Goal: Information Seeking & Learning: Learn about a topic

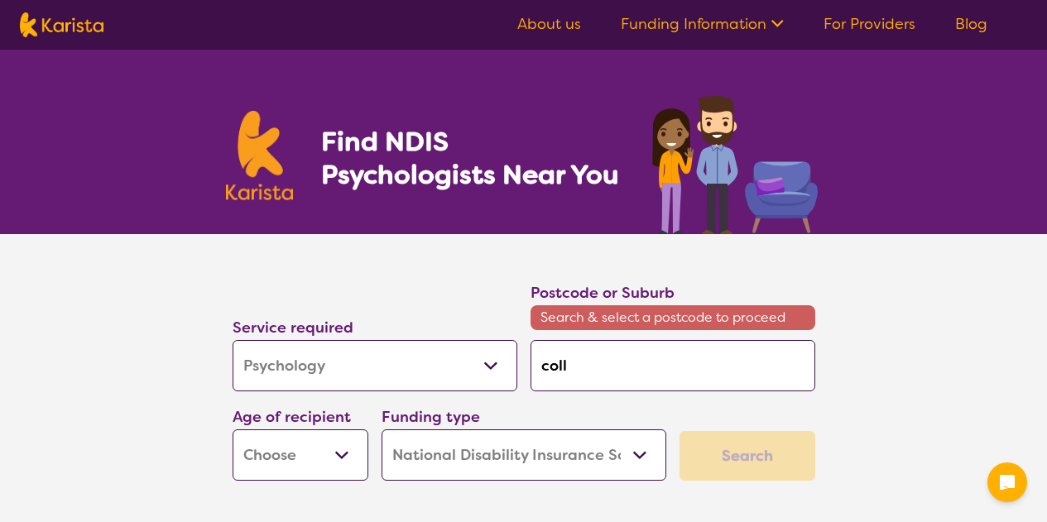
select select "Psychology"
select select "NDIS"
select select "Psychology"
select select "NDIS"
type input "colli"
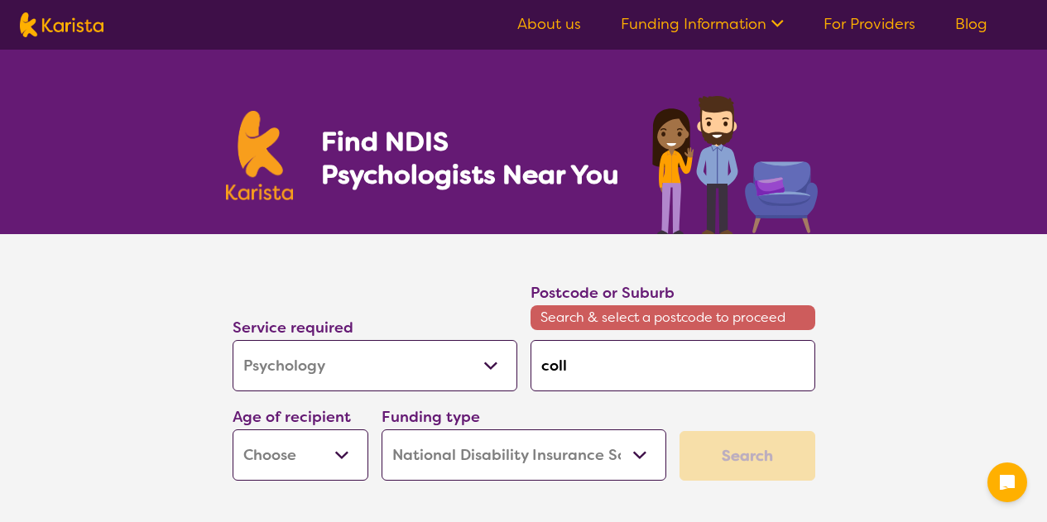
type input "colli"
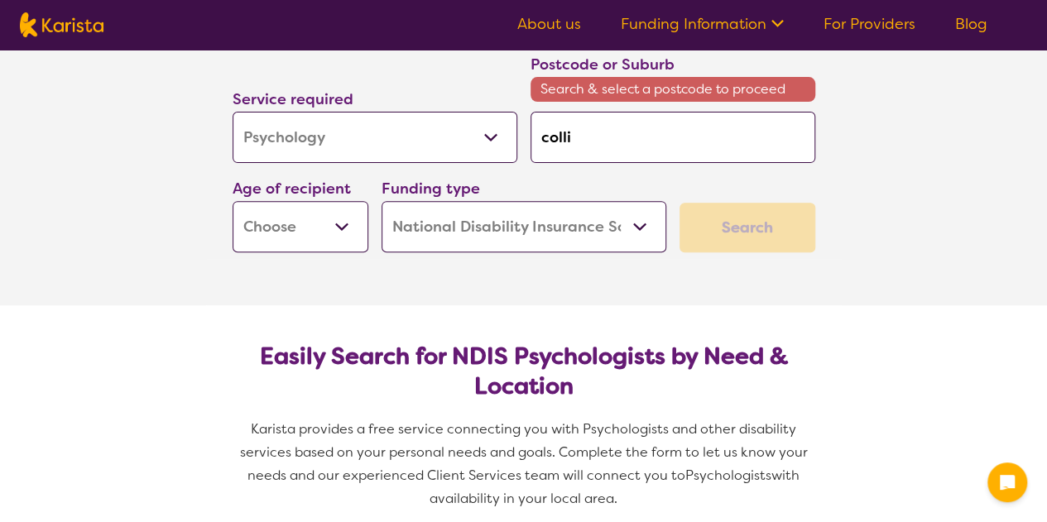
type input "collin"
type input "[PERSON_NAME]"
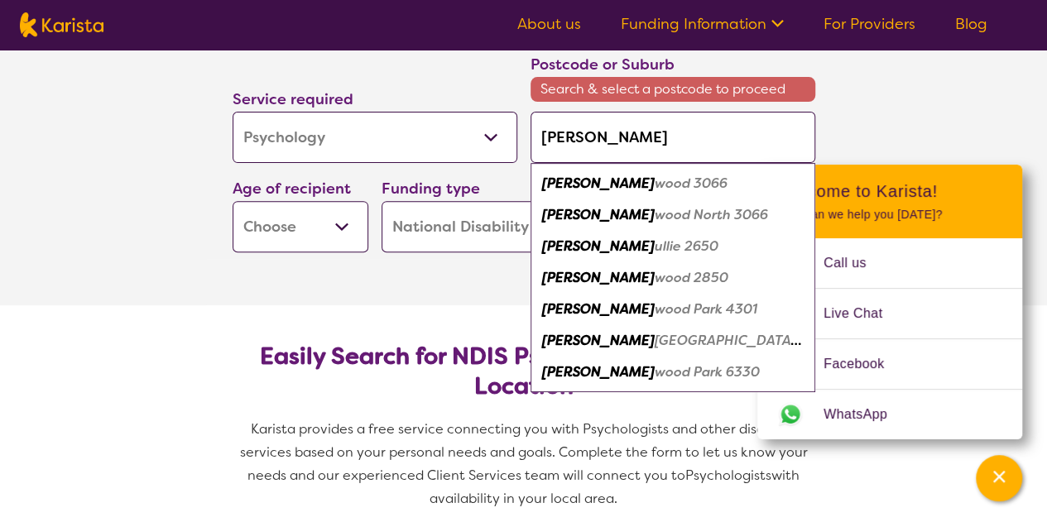
type input "collingw"
type input "collingwo"
type input "collingwoo"
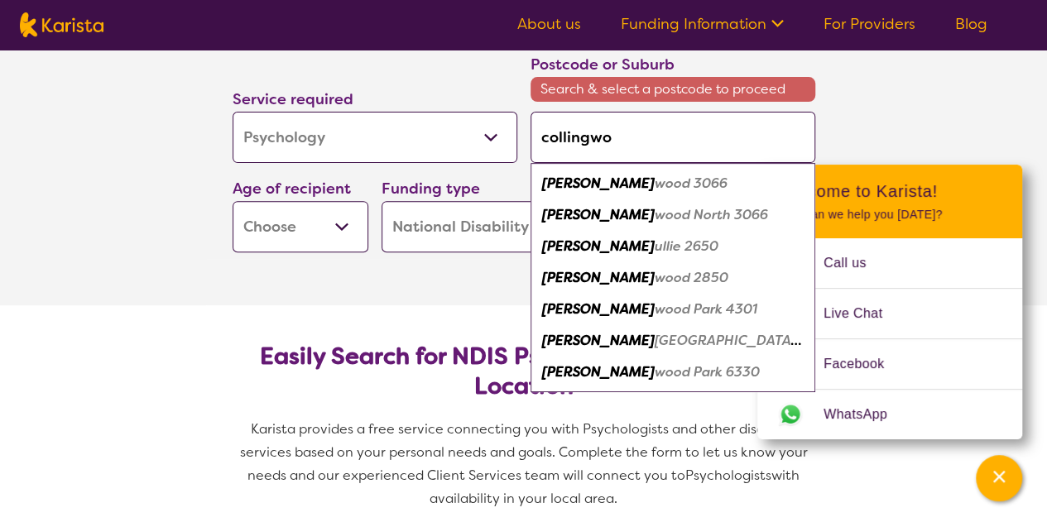
type input "collingwoo"
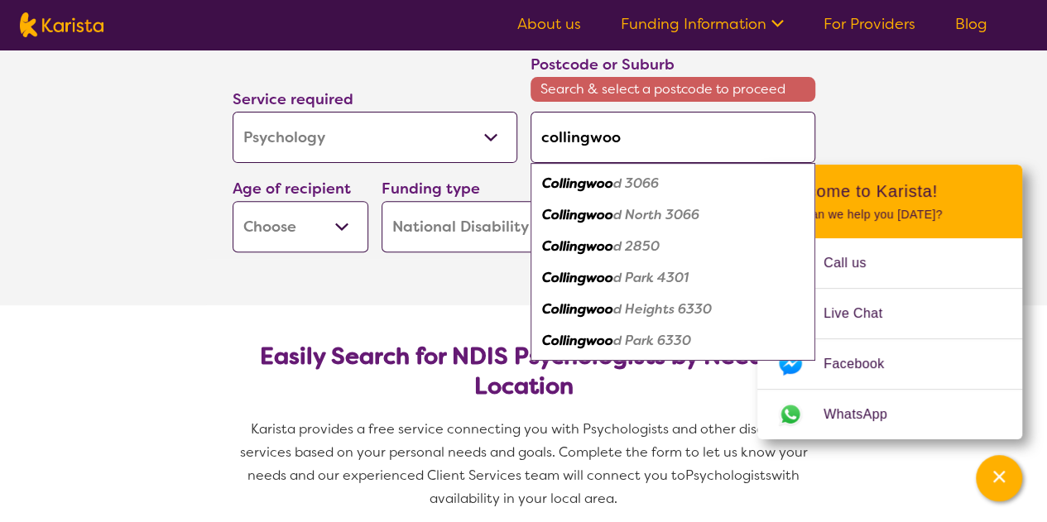
type input "collingwood"
type input "collingwood p"
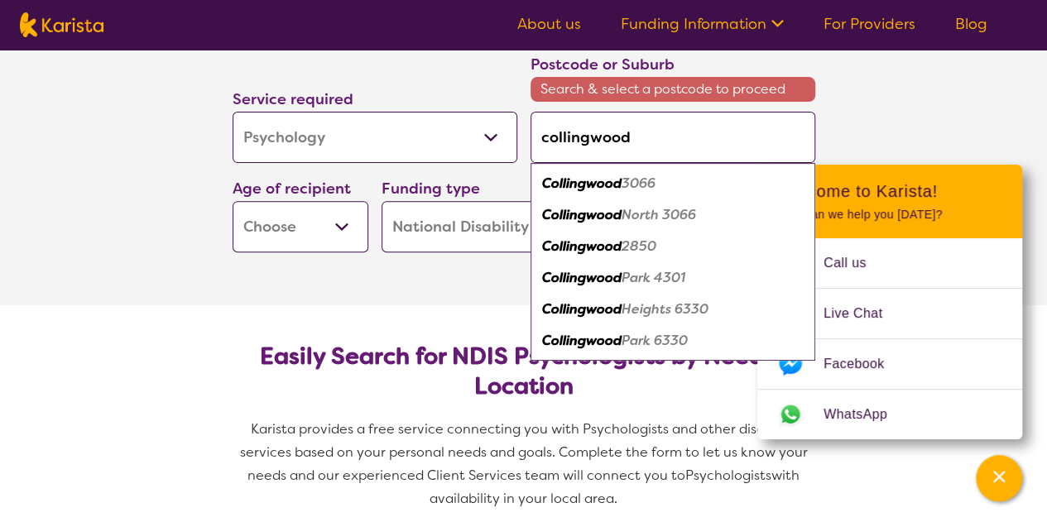
type input "collingwood p"
type input "collingwood pa"
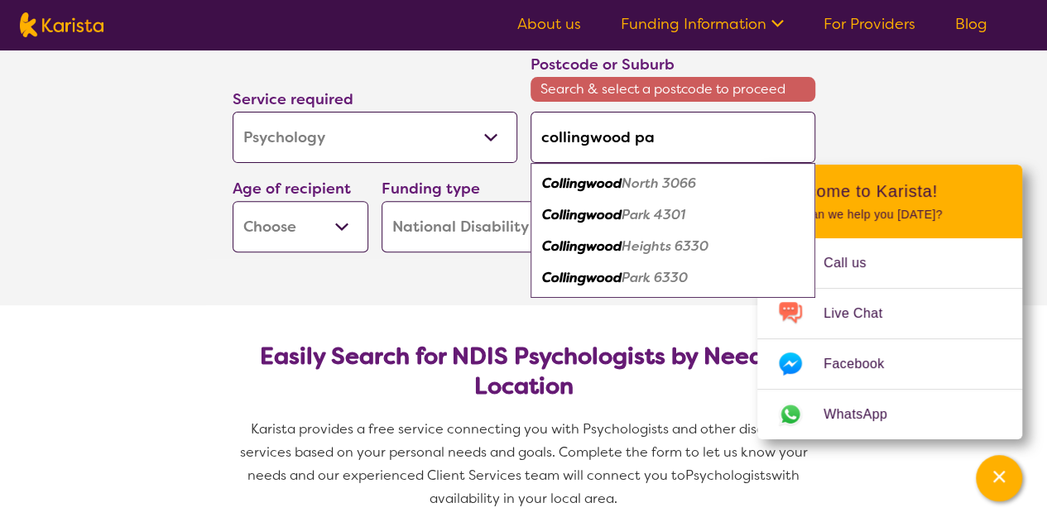
type input "collingwood par"
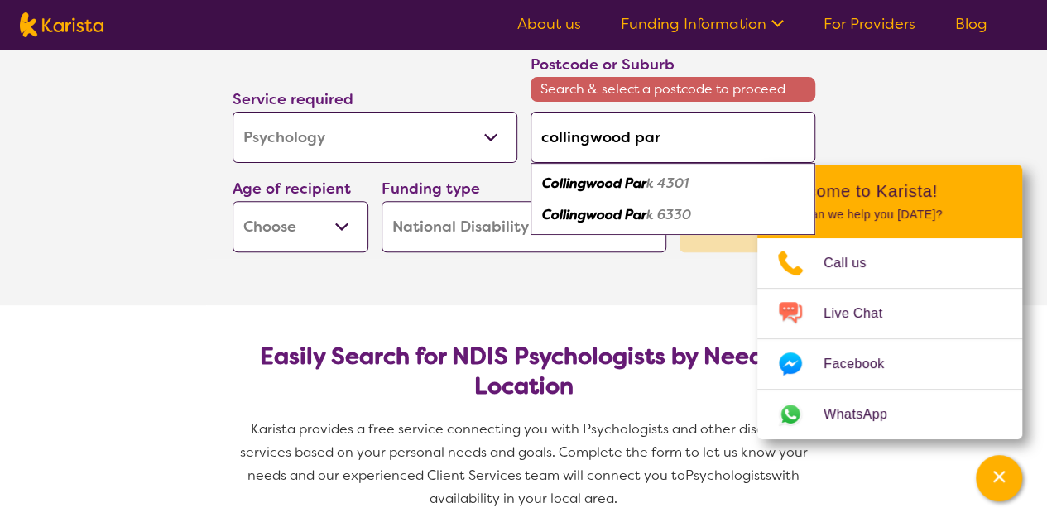
click at [620, 181] on em "Collingwood Par" at bounding box center [594, 183] width 104 height 17
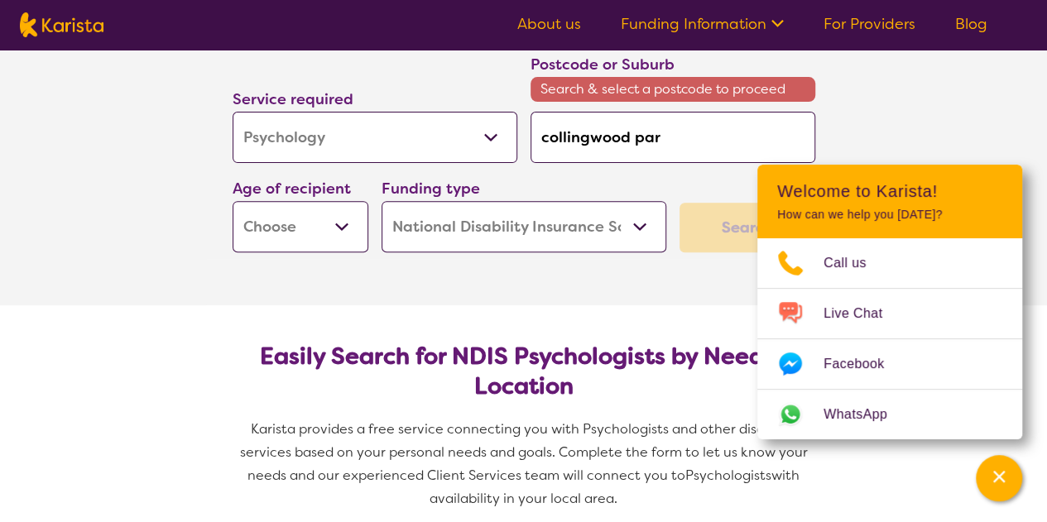
type input "4301"
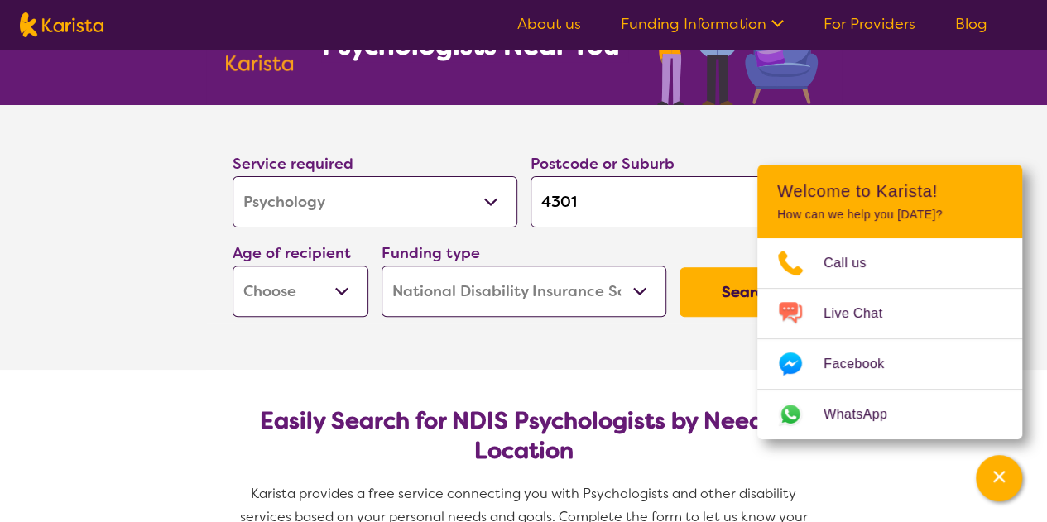
scroll to position [117, 0]
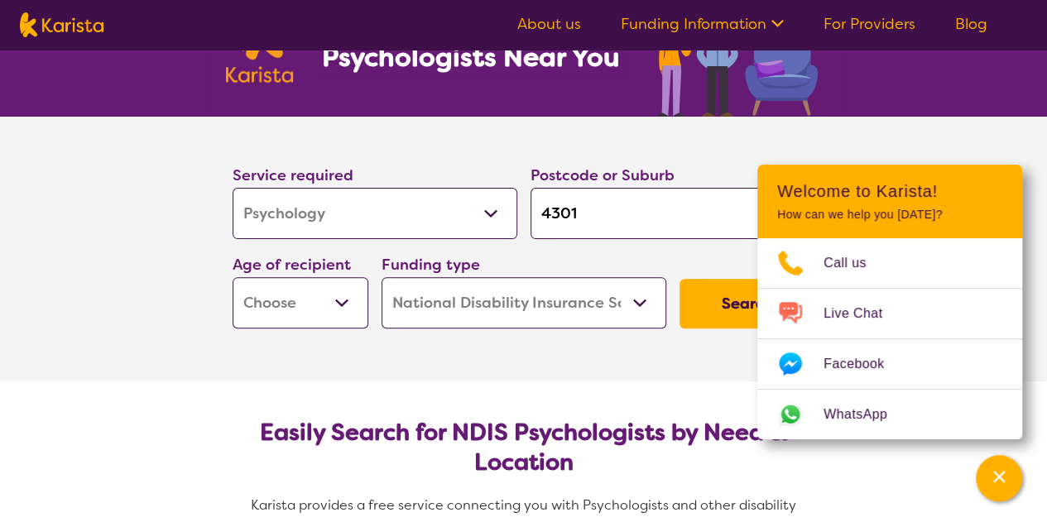
click at [332, 214] on select "Allied Health Assistant Assessment ([MEDICAL_DATA] or [MEDICAL_DATA]) Behaviour…" at bounding box center [374, 213] width 285 height 51
click at [319, 303] on select "Early Childhood - 0 to 9 Child - 10 to 11 Adolescent - 12 to 17 Adult - 18 to 6…" at bounding box center [300, 302] width 136 height 51
select select "EC"
click at [232, 277] on select "Early Childhood - 0 to 9 Child - 10 to 11 Adolescent - 12 to 17 Adult - 18 to 6…" at bounding box center [300, 302] width 136 height 51
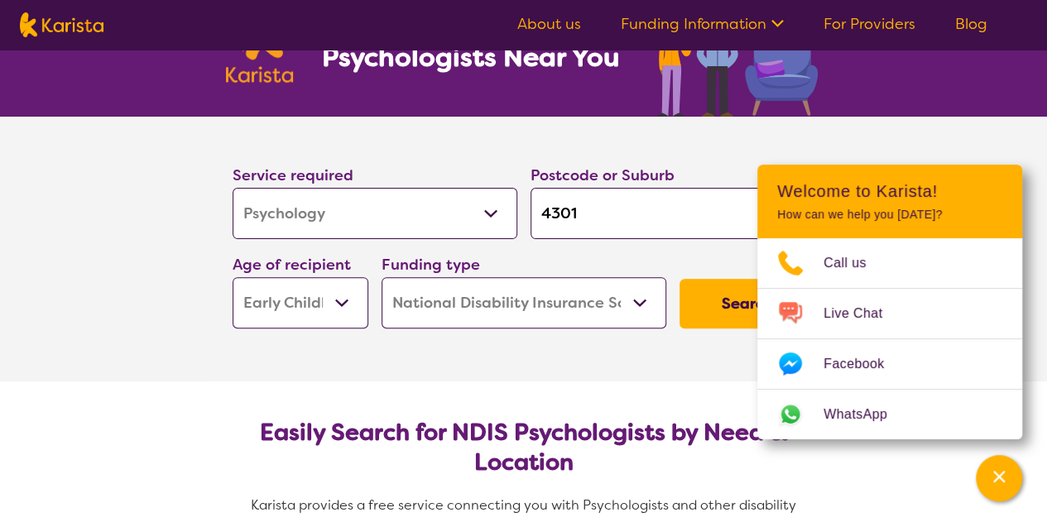
select select "EC"
click at [717, 297] on button "Search" at bounding box center [747, 304] width 136 height 50
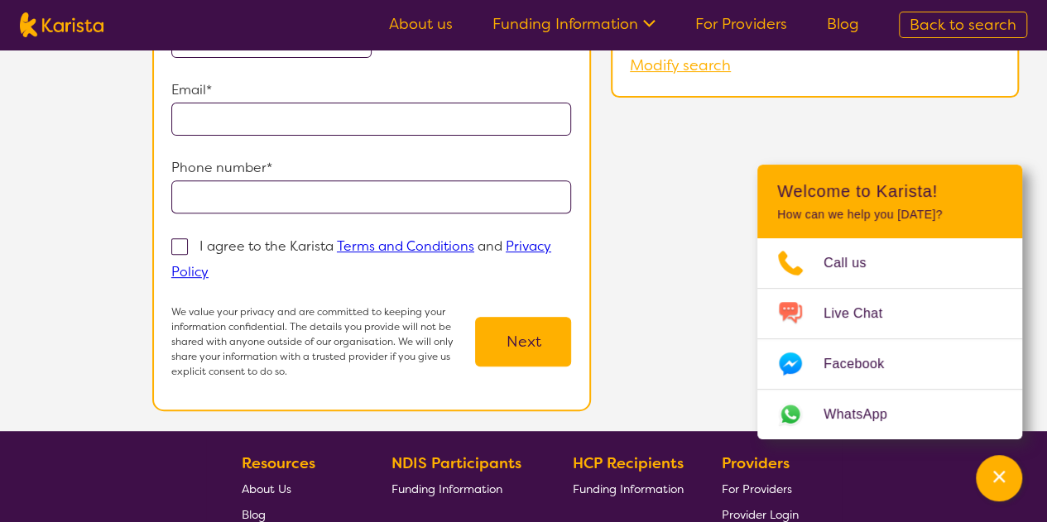
click at [506, 335] on button "Next" at bounding box center [523, 342] width 96 height 50
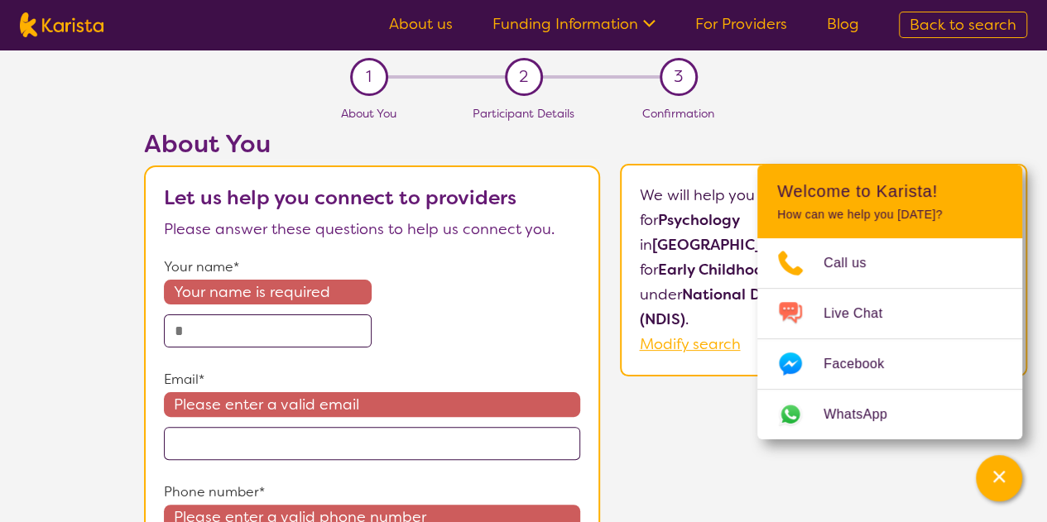
select select "Psychology"
select select "EC"
select select "NDIS"
select select "Psychology"
select select "EC"
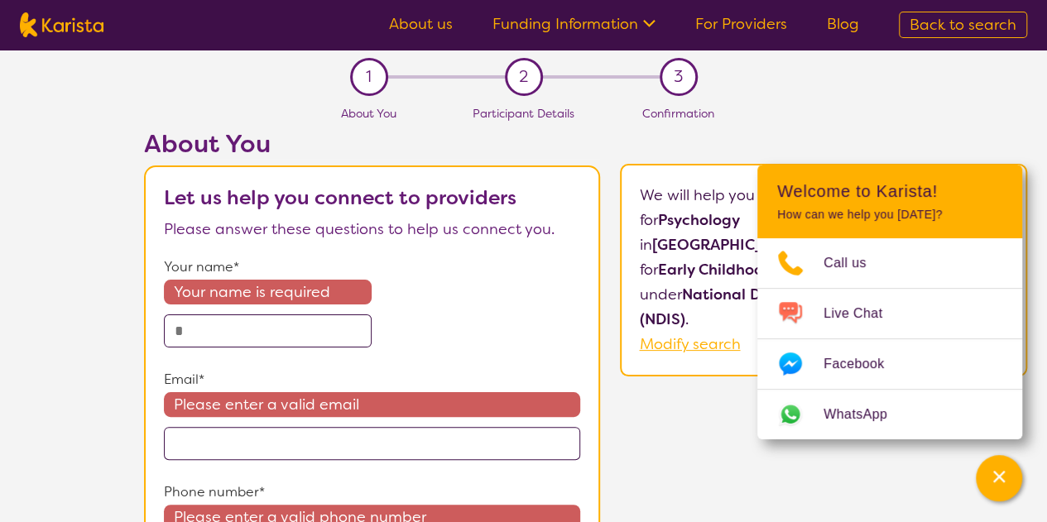
select select "NDIS"
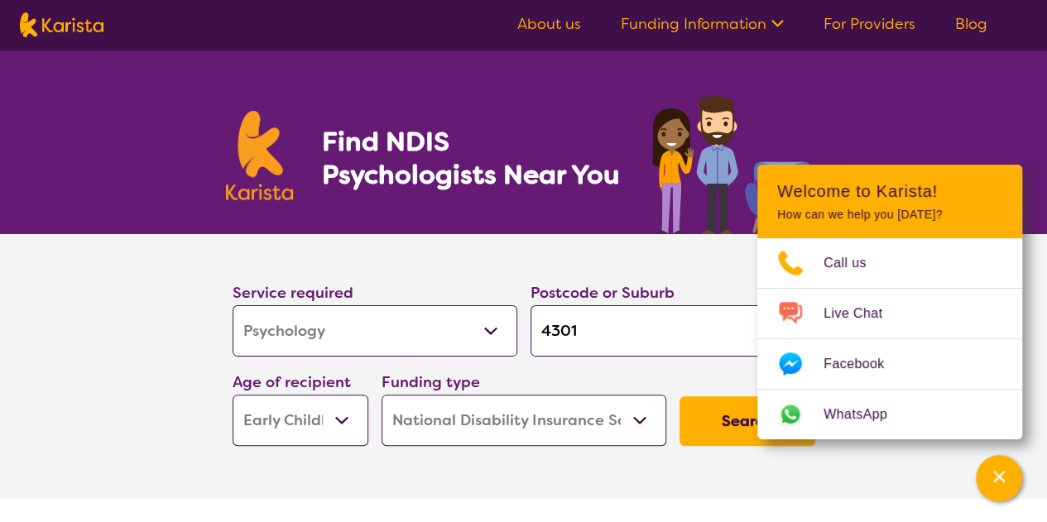
scroll to position [117, 0]
